Goal: Task Accomplishment & Management: Manage account settings

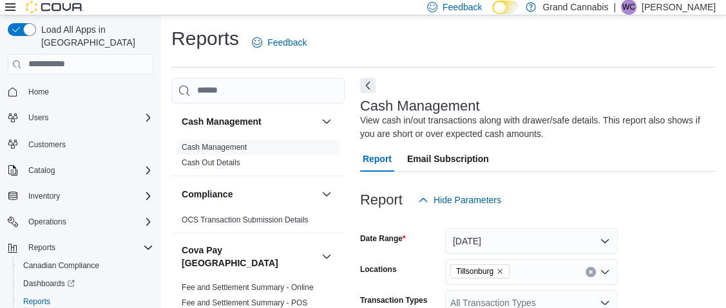
scroll to position [43, 0]
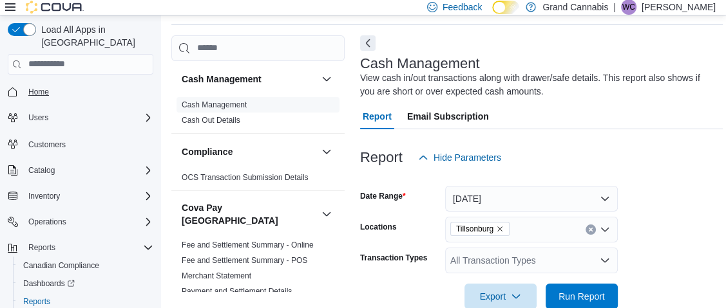
drag, startPoint x: 41, startPoint y: 68, endPoint x: 52, endPoint y: 77, distance: 14.6
click at [40, 80] on div "Home" at bounding box center [81, 92] width 146 height 24
click at [51, 84] on link "Home" at bounding box center [38, 91] width 31 height 15
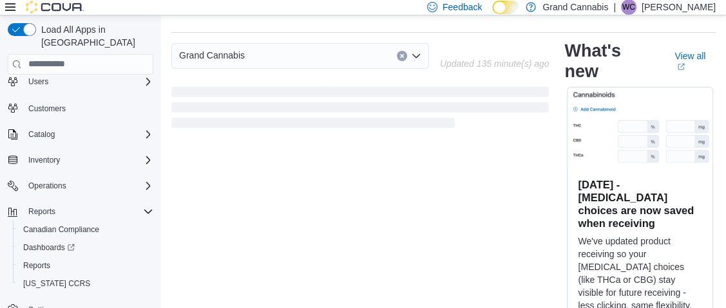
scroll to position [52, 0]
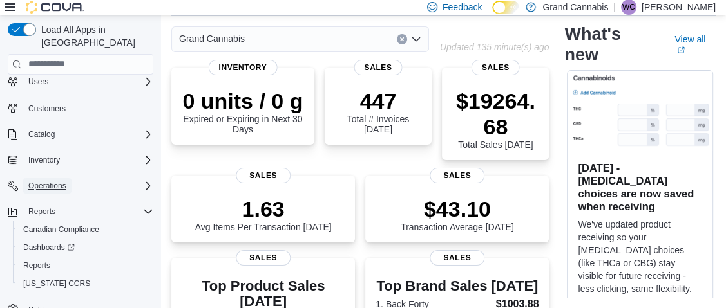
click at [54, 181] on span "Operations" at bounding box center [47, 186] width 38 height 10
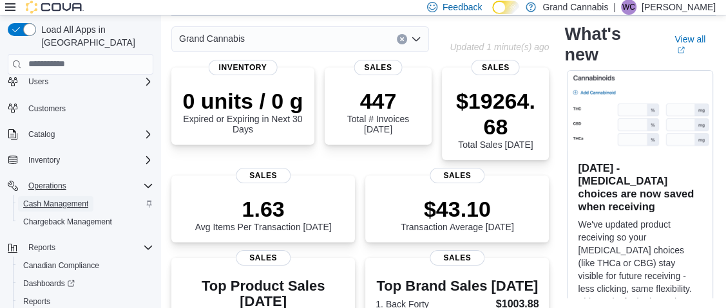
click at [67, 199] on span "Cash Management" at bounding box center [55, 204] width 65 height 10
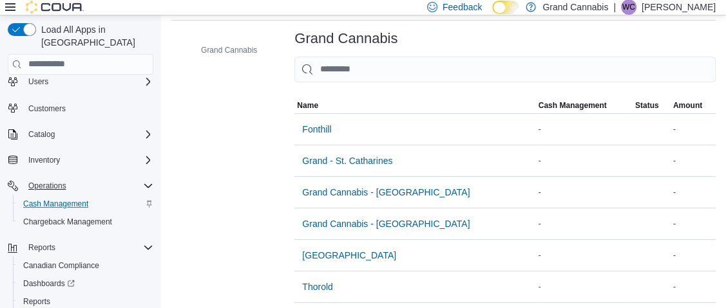
scroll to position [91, 0]
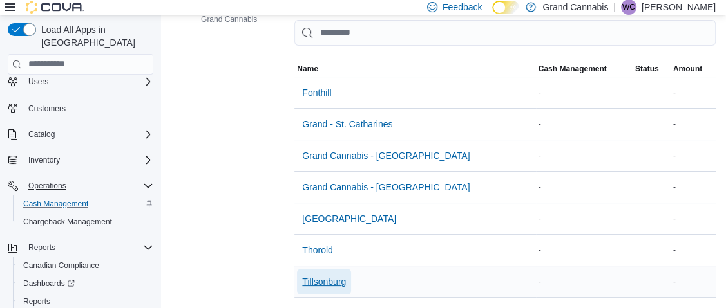
click at [327, 276] on span "Tillsonburg" at bounding box center [324, 282] width 44 height 13
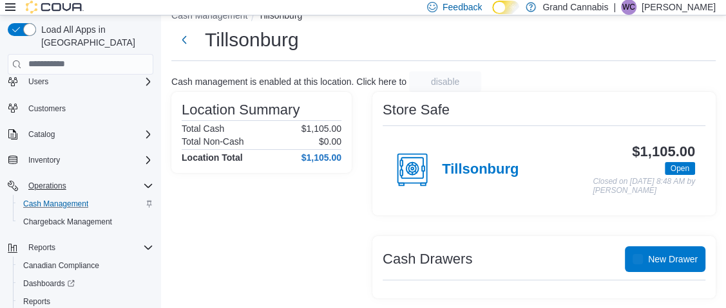
scroll to position [91, 0]
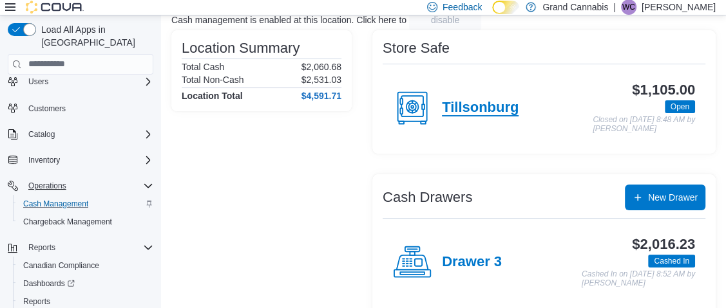
click at [468, 108] on h4 "Tillsonburg" at bounding box center [480, 108] width 77 height 17
